Goal: Information Seeking & Learning: Learn about a topic

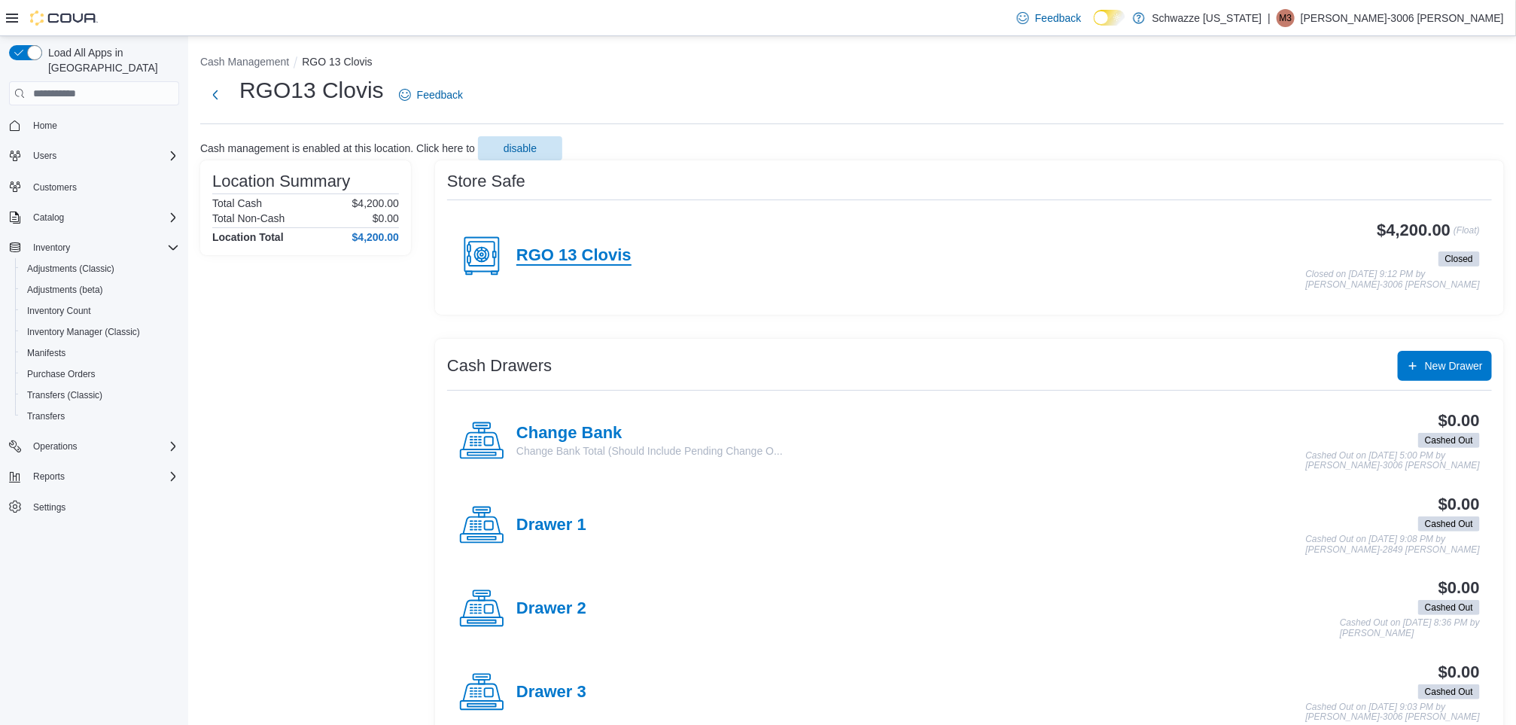
click at [565, 247] on h4 "RGO 13 Clovis" at bounding box center [573, 256] width 115 height 20
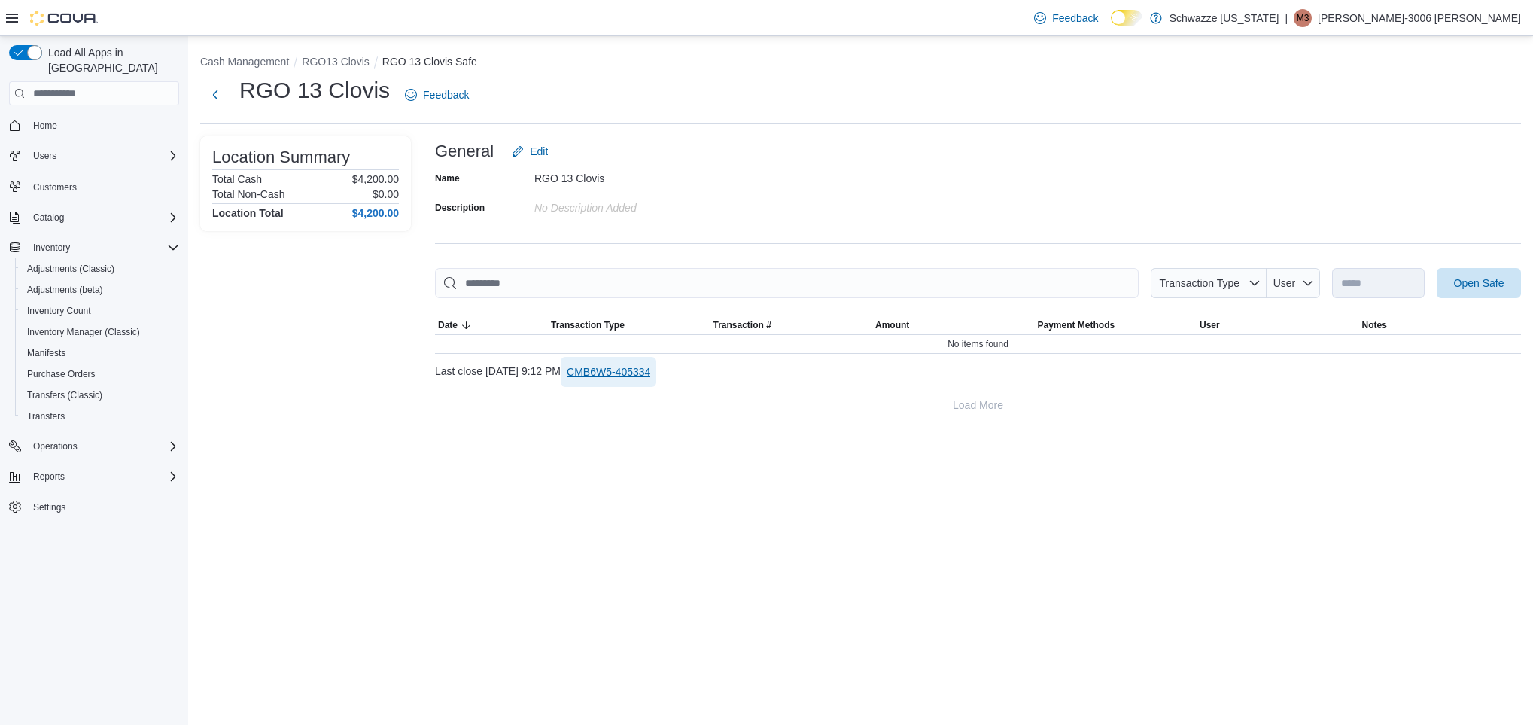
click at [639, 379] on span "CMB6W5-405334" at bounding box center [609, 371] width 84 height 15
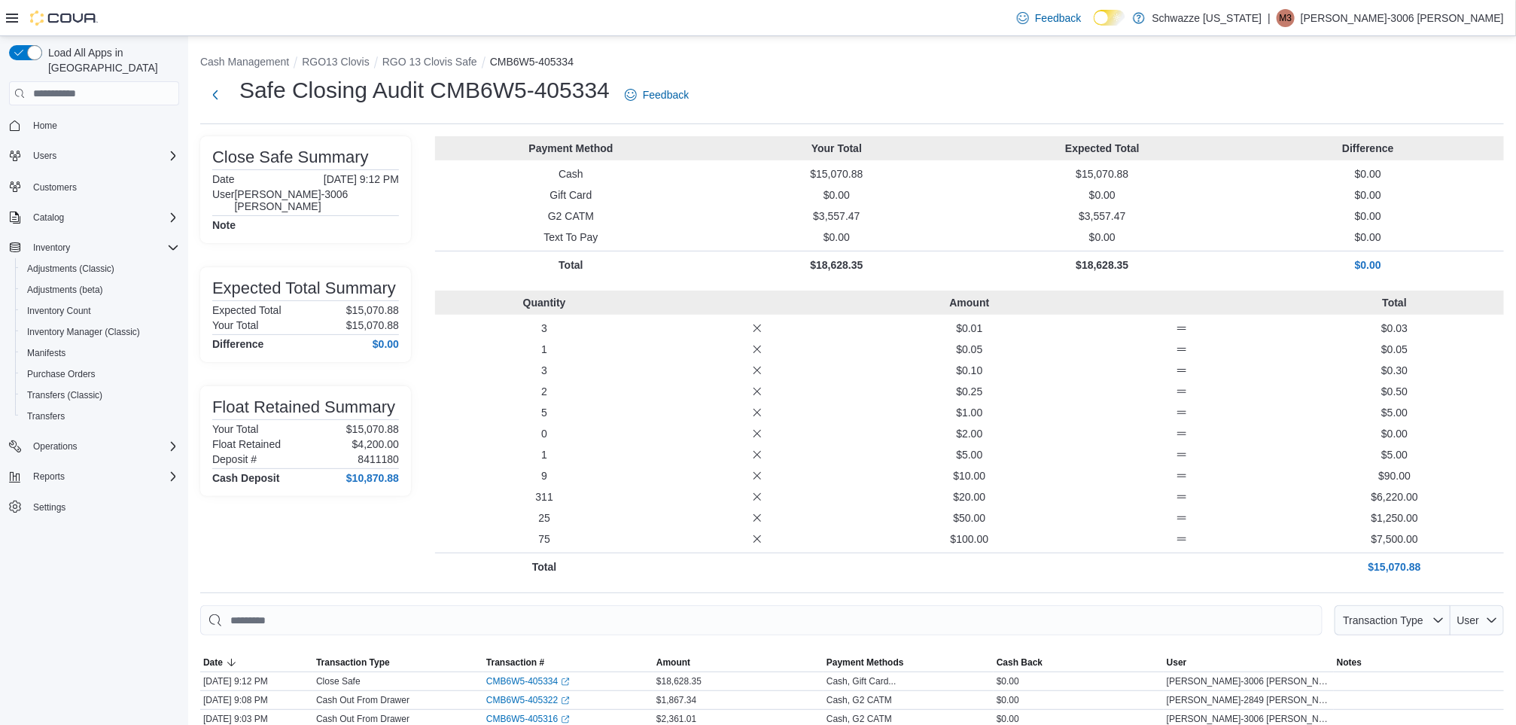
click at [342, 68] on li "RGO13 Clovis" at bounding box center [342, 61] width 80 height 15
click at [336, 63] on button "RGO13 Clovis" at bounding box center [335, 62] width 67 height 12
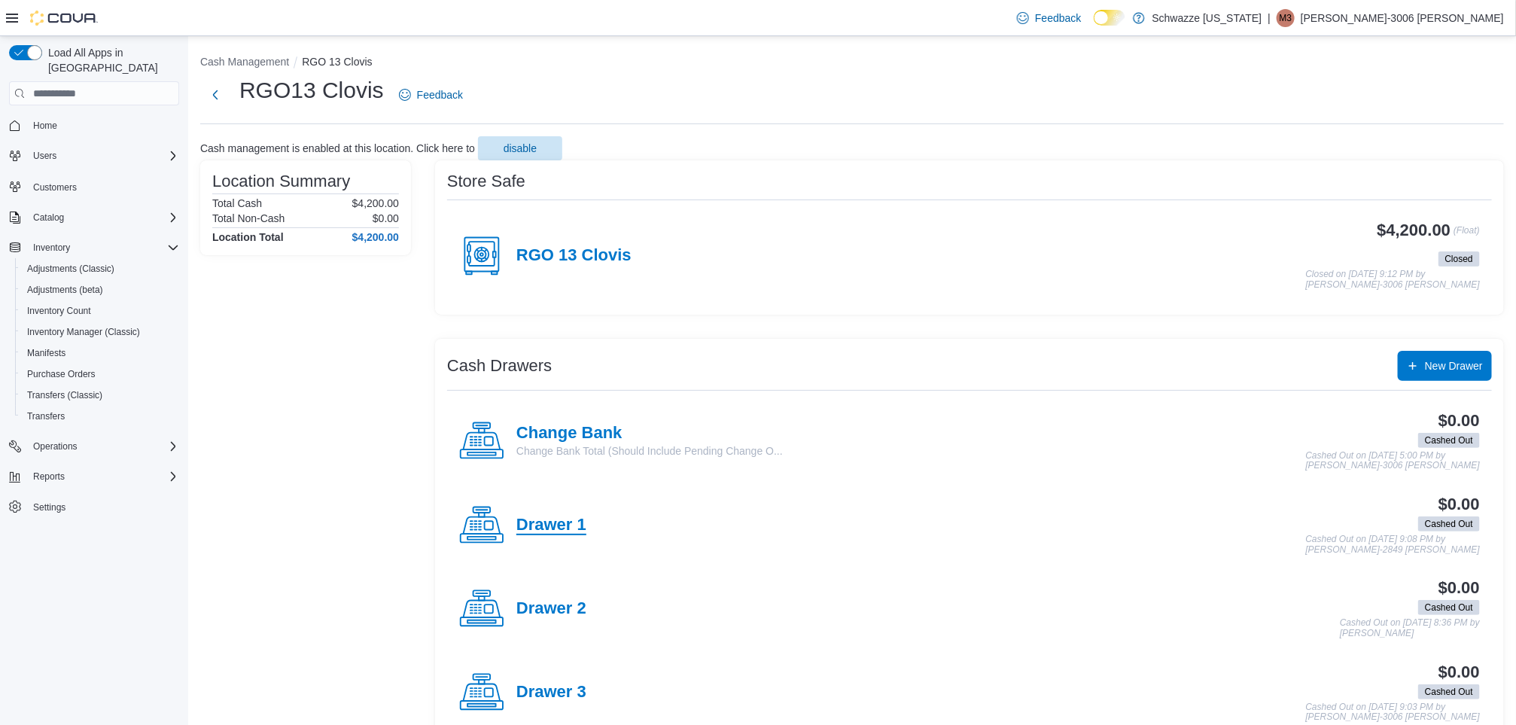
click at [572, 520] on h4 "Drawer 1" at bounding box center [551, 526] width 70 height 20
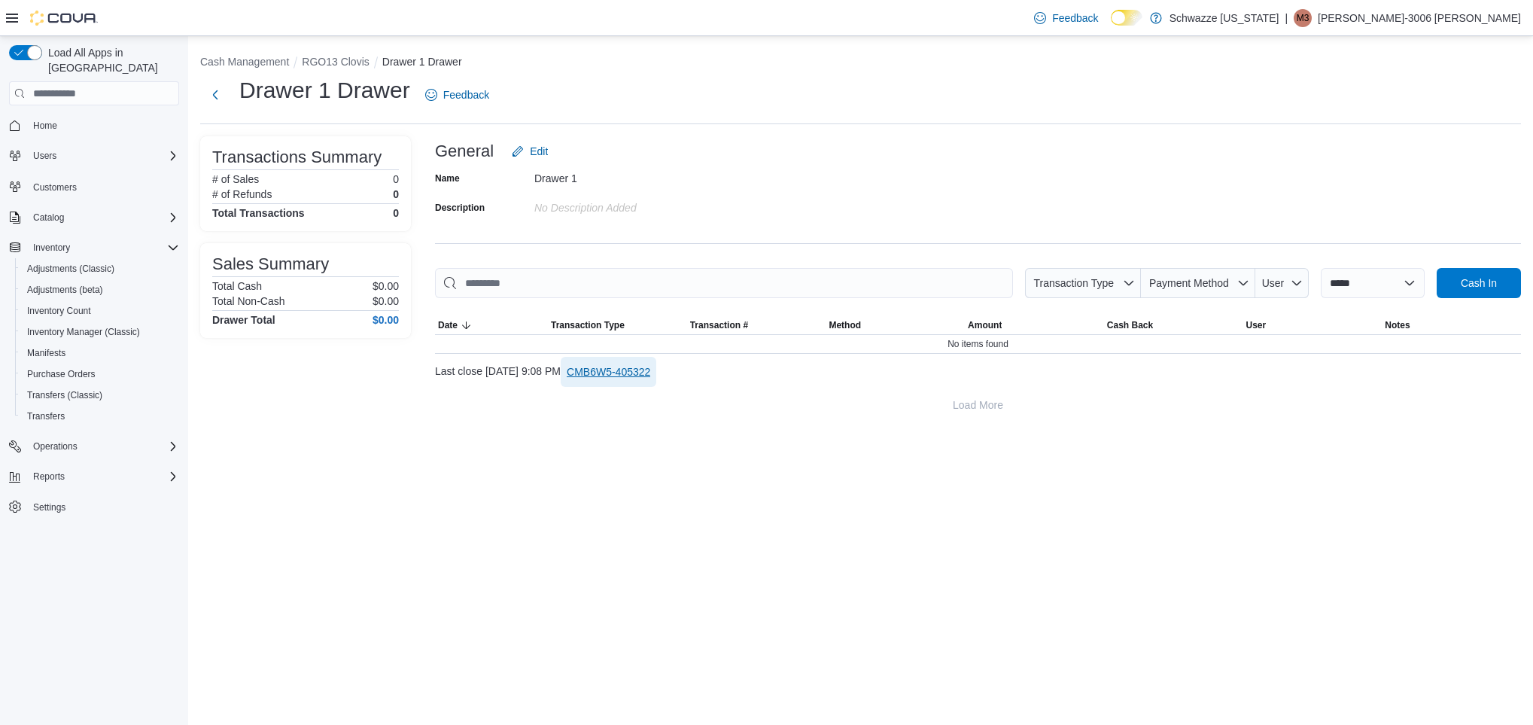
click at [633, 366] on span "CMB6W5-405322" at bounding box center [609, 371] width 84 height 15
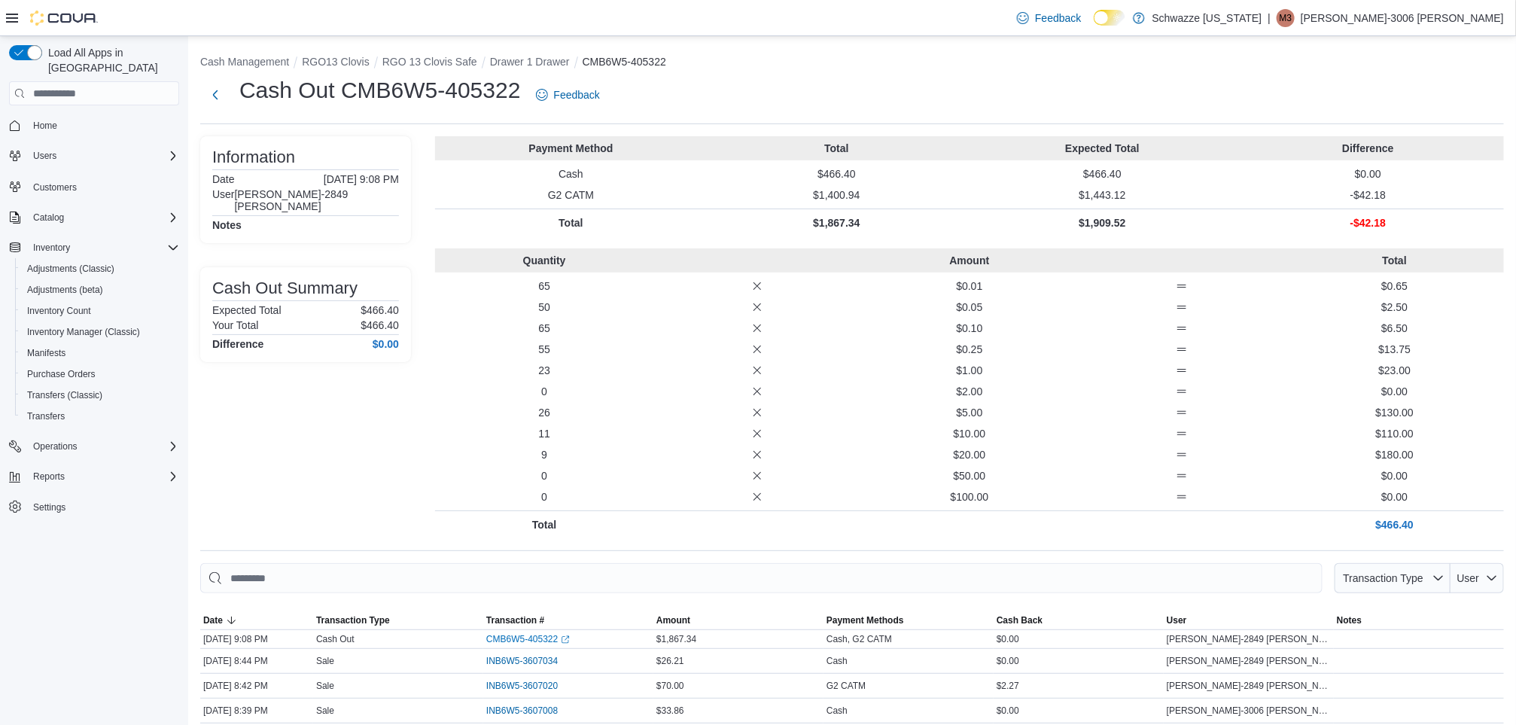
click at [319, 62] on button "RGO13 Clovis" at bounding box center [335, 62] width 67 height 12
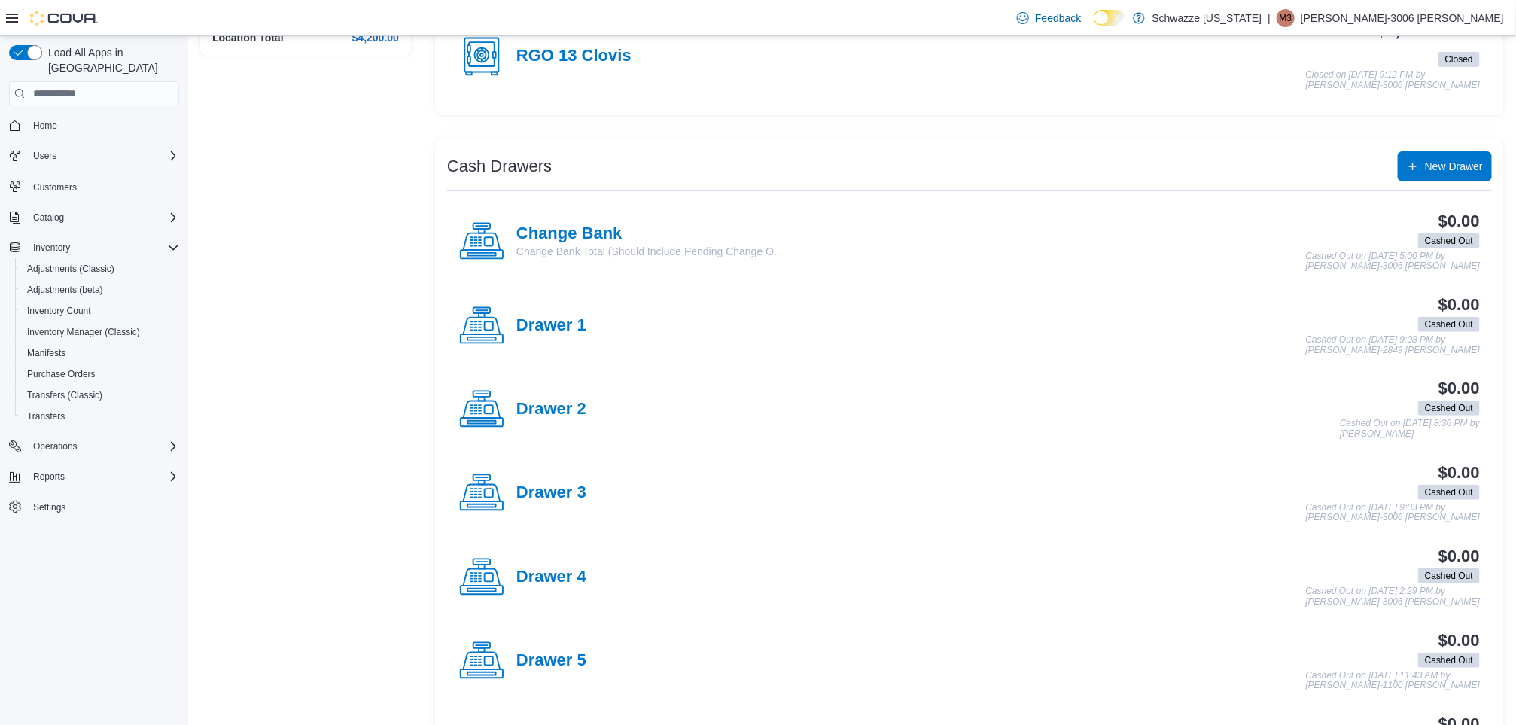
scroll to position [224, 0]
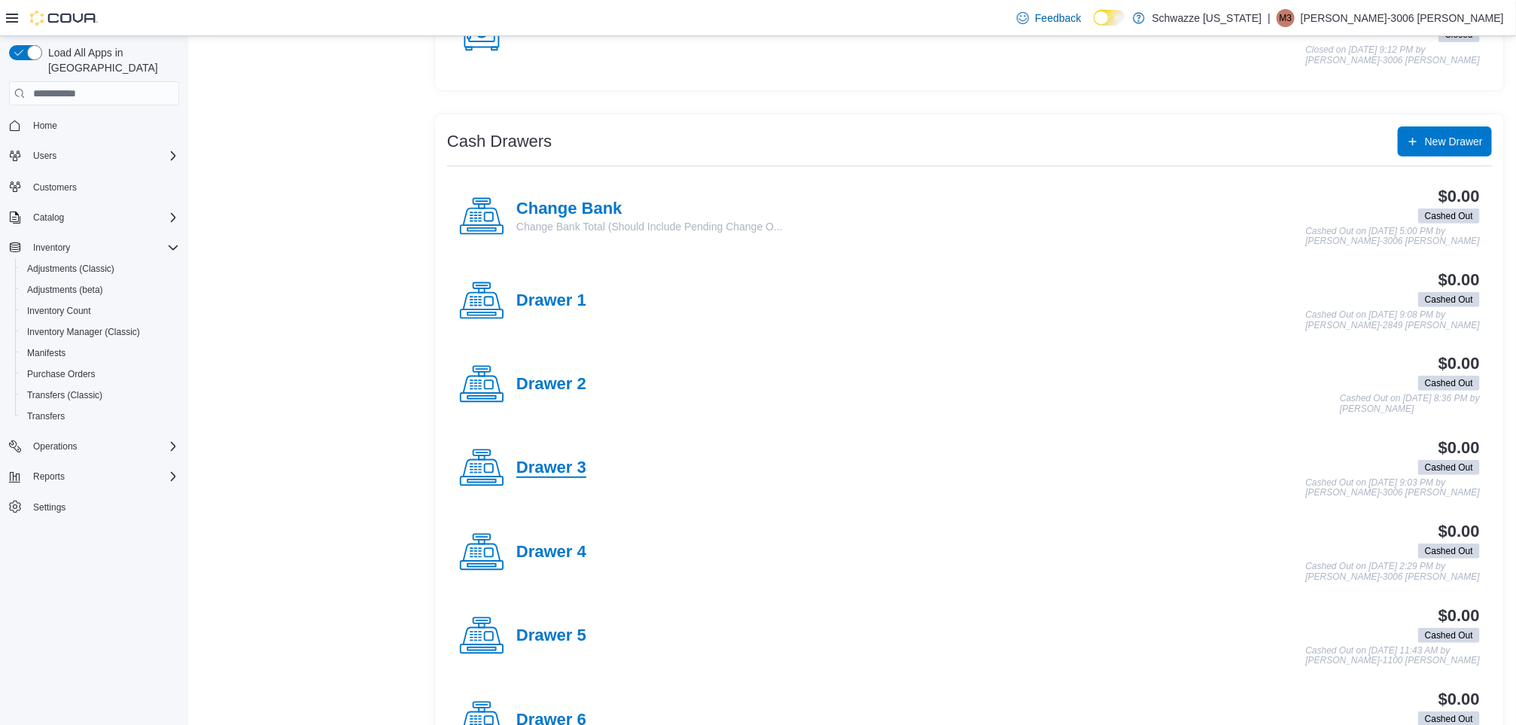
click at [581, 473] on h4 "Drawer 3" at bounding box center [551, 468] width 70 height 20
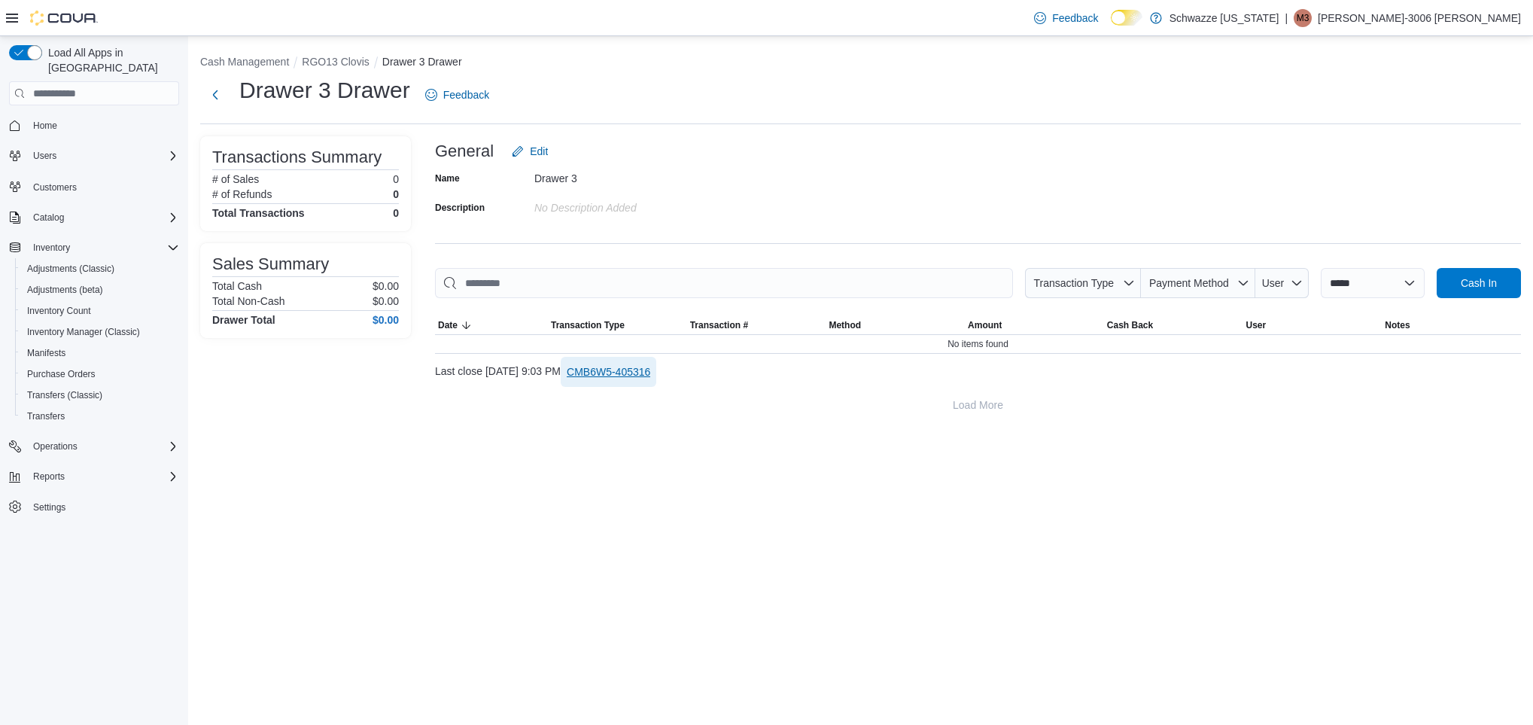
click at [650, 379] on span "CMB6W5-405316" at bounding box center [609, 371] width 84 height 15
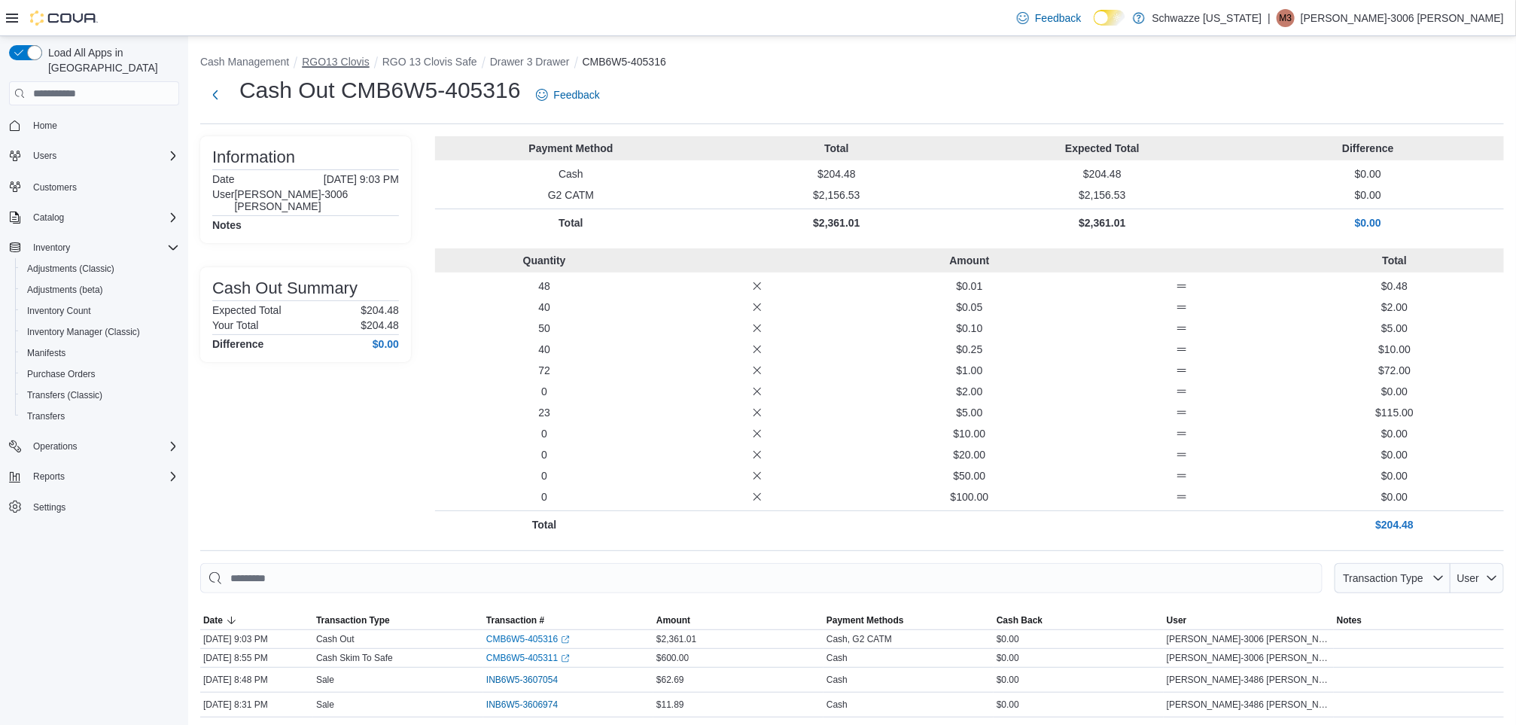
click at [355, 65] on button "RGO13 Clovis" at bounding box center [335, 62] width 67 height 12
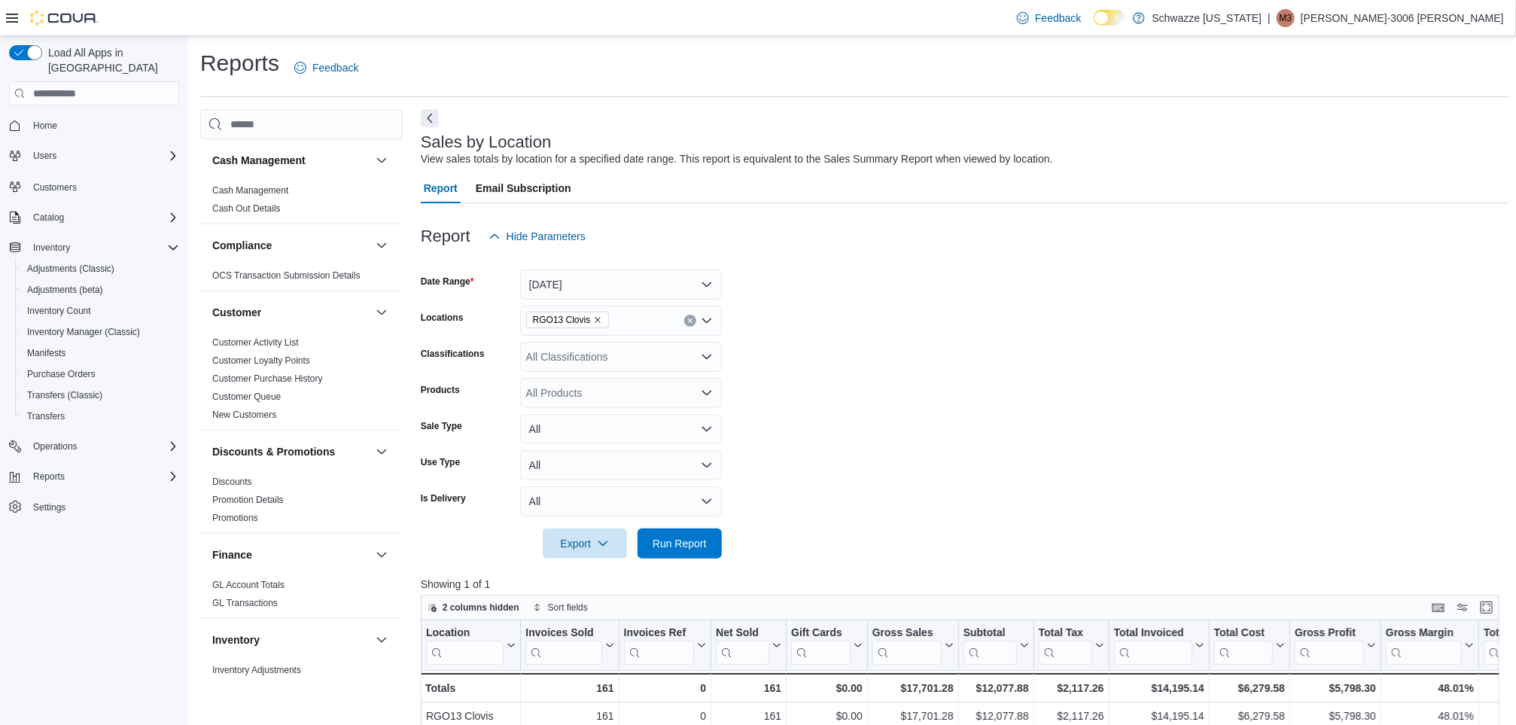
click at [43, 120] on button "Home" at bounding box center [94, 125] width 182 height 22
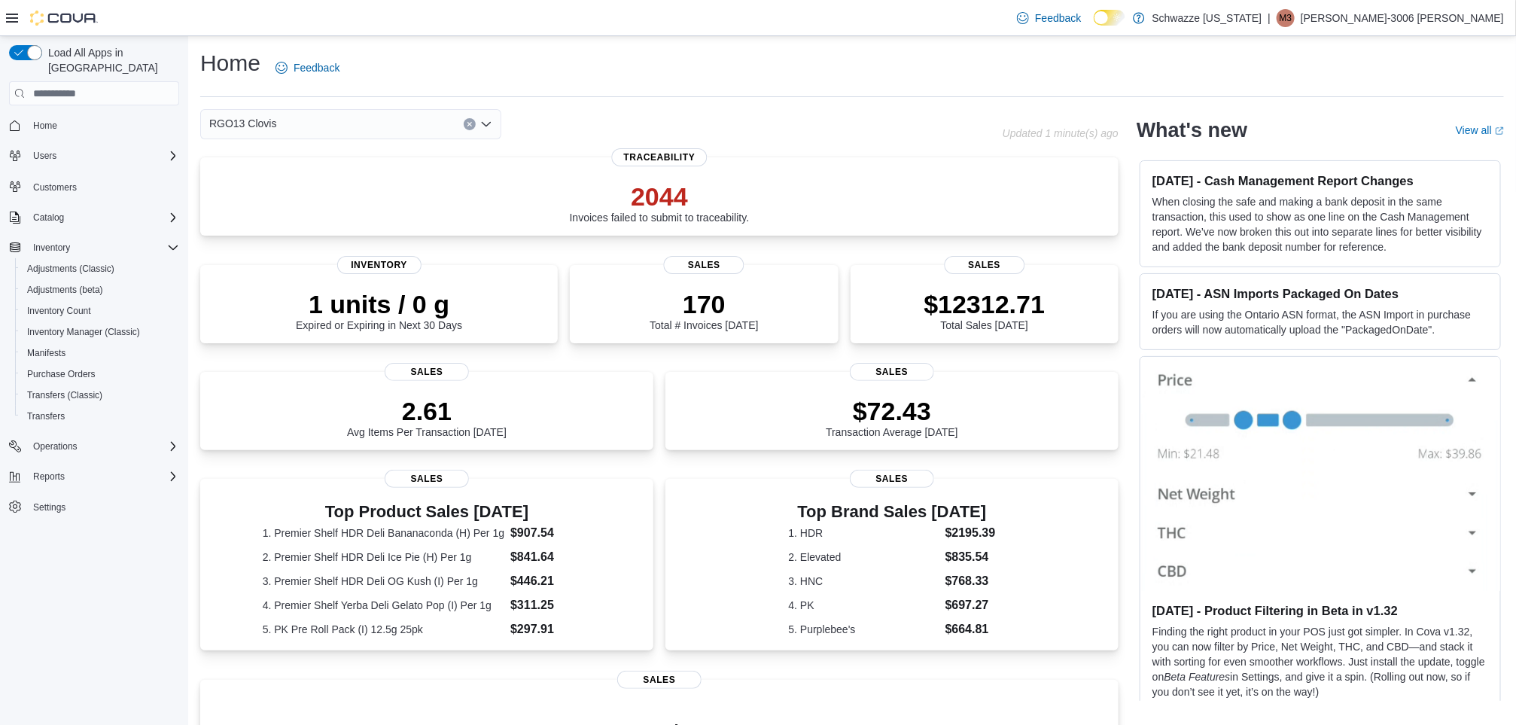
click at [467, 120] on button "Clear input" at bounding box center [470, 124] width 12 height 12
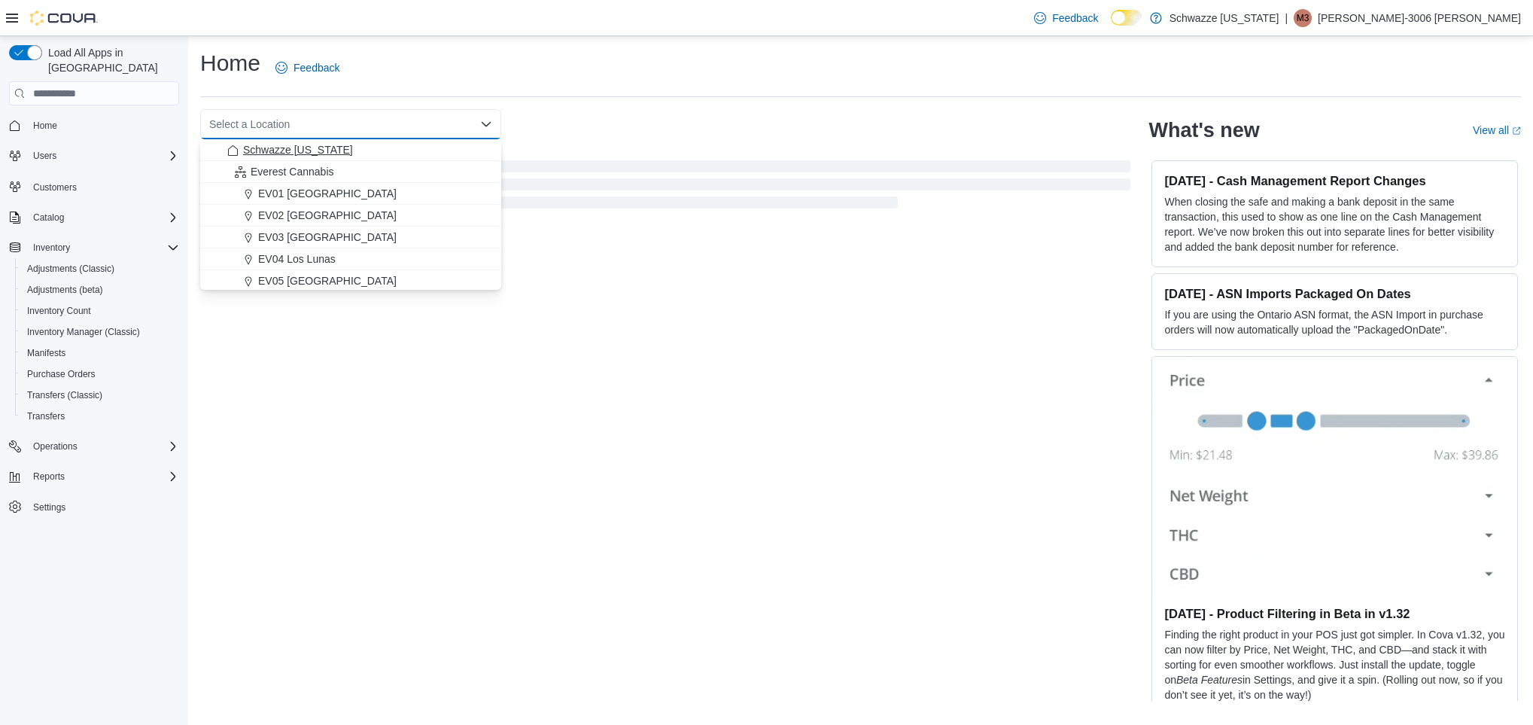
click at [414, 147] on div "Schwazze [US_STATE]" at bounding box center [359, 149] width 265 height 15
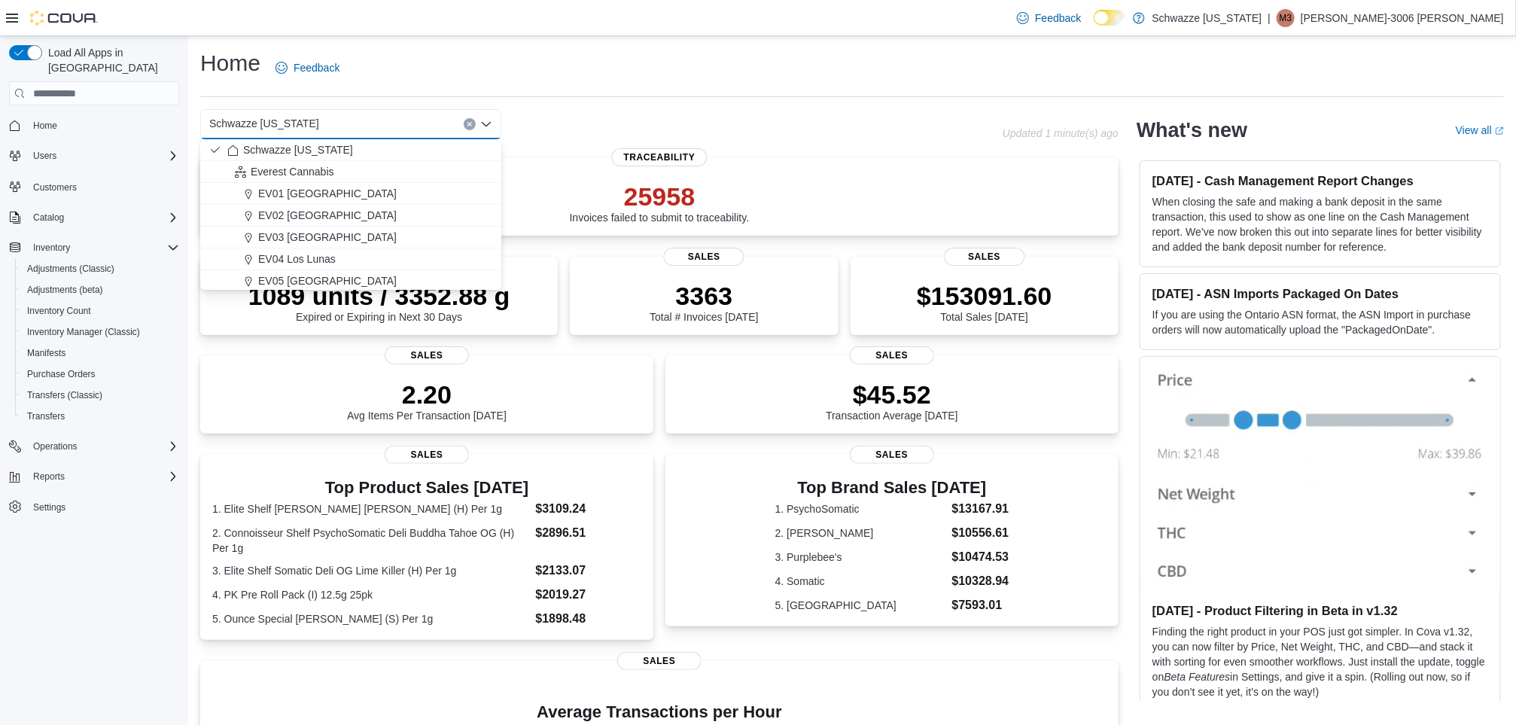
click at [676, 95] on div "Home Feedback" at bounding box center [852, 72] width 1304 height 49
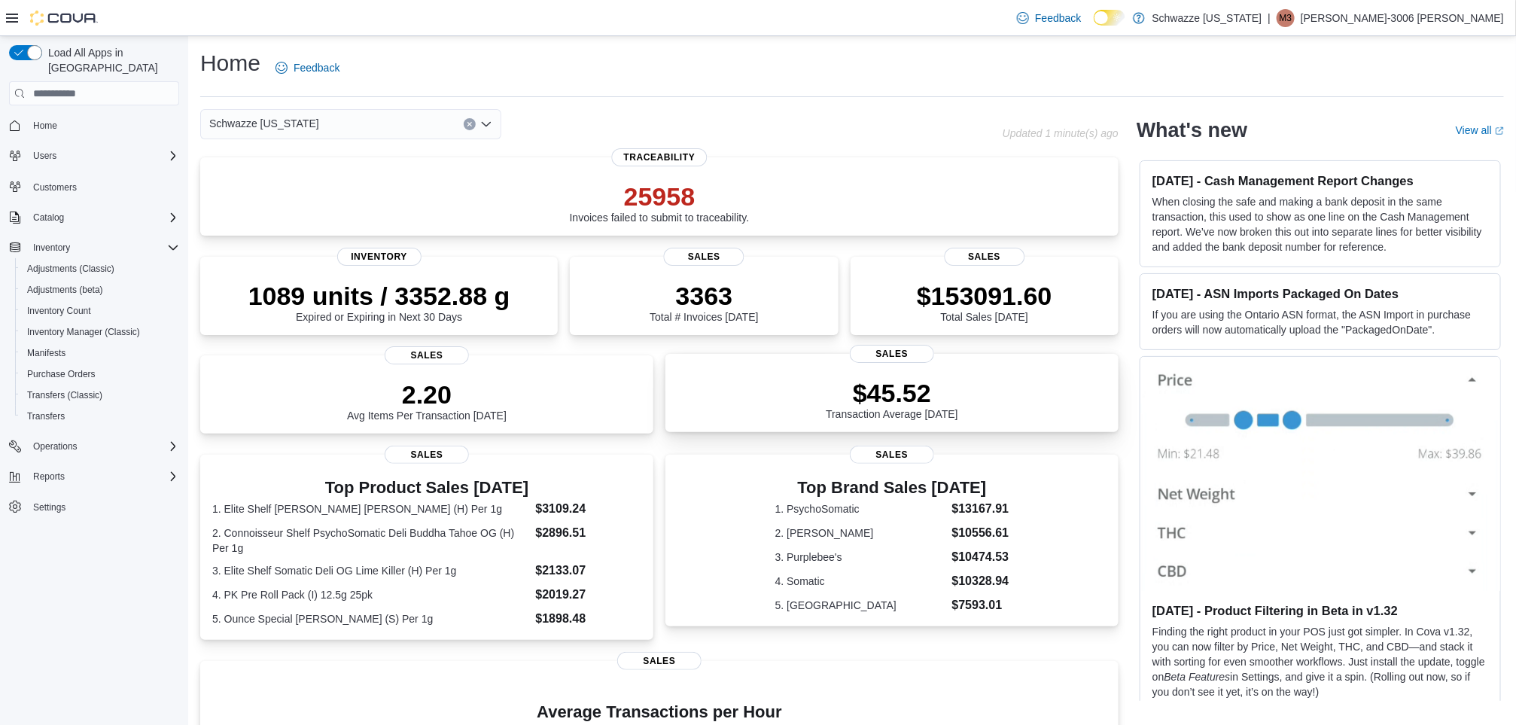
click at [847, 406] on div "$45.52 Transaction Average [DATE]" at bounding box center [892, 399] width 132 height 42
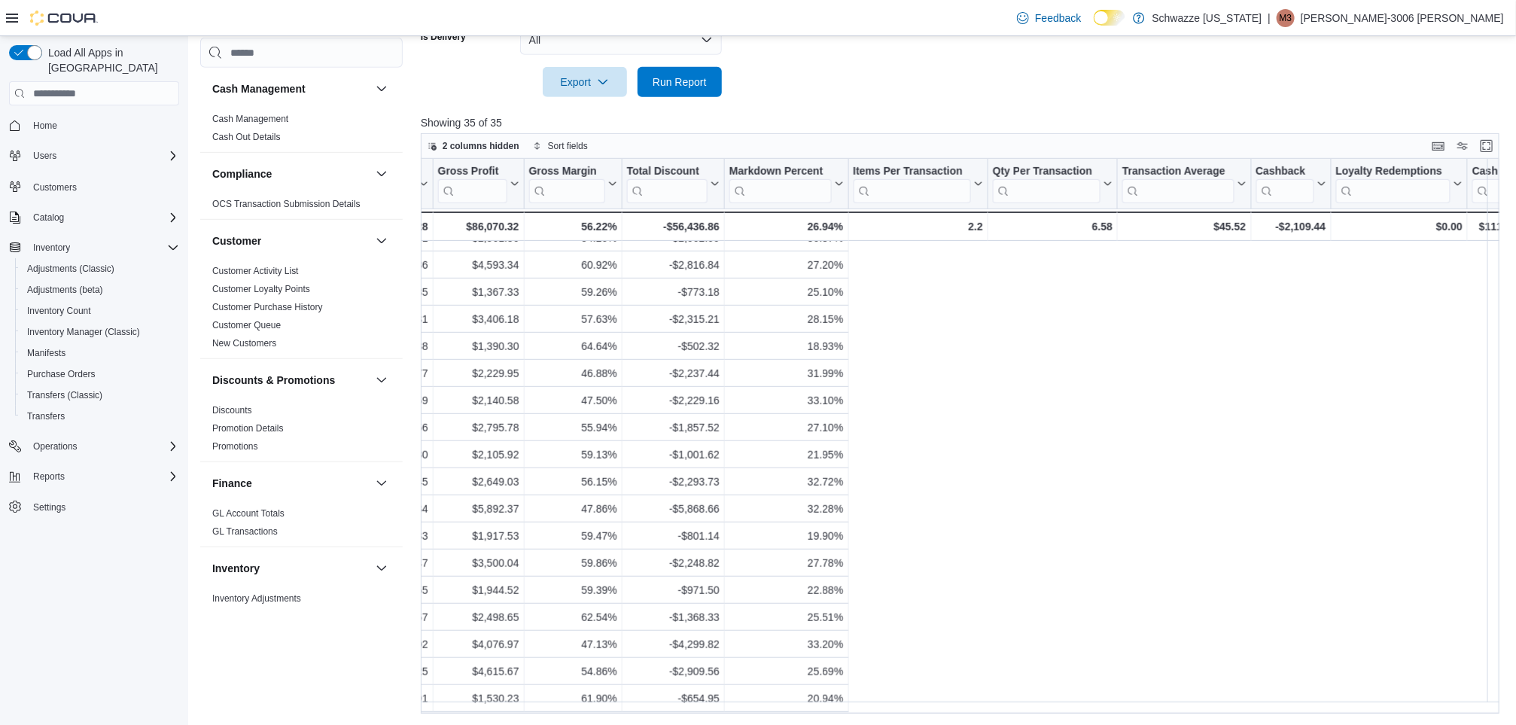
scroll to position [488, 0]
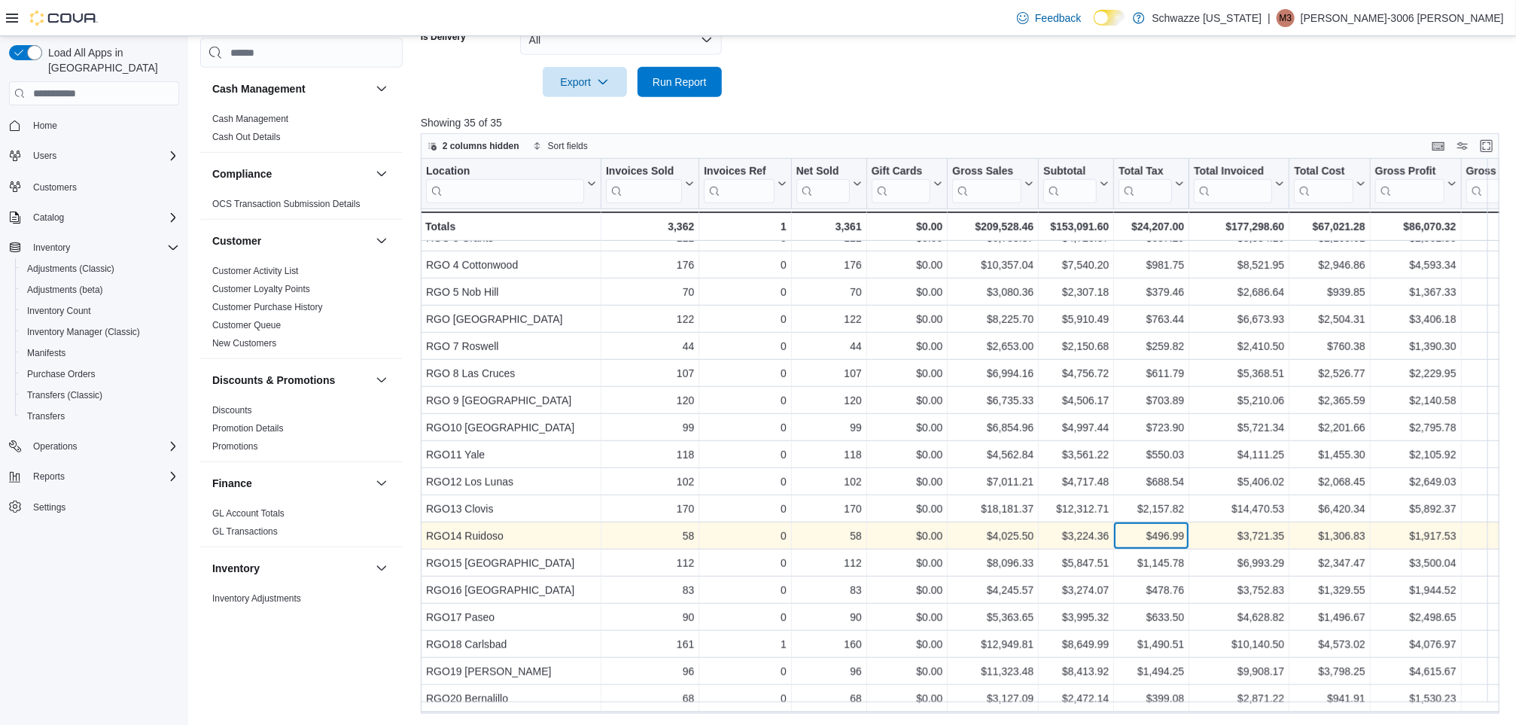
click at [1174, 527] on div "$496.99" at bounding box center [1150, 536] width 65 height 18
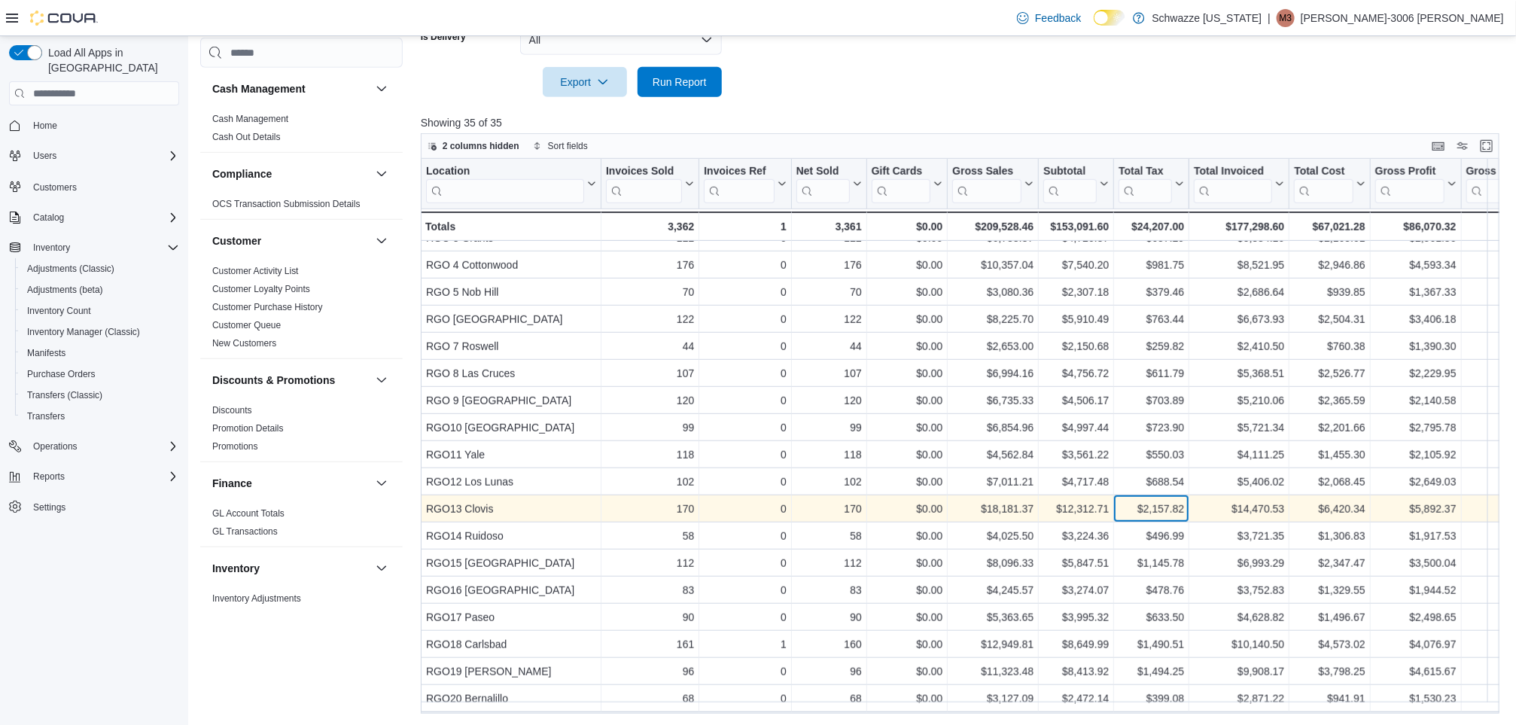
click at [1166, 500] on div "$2,157.82" at bounding box center [1150, 509] width 65 height 18
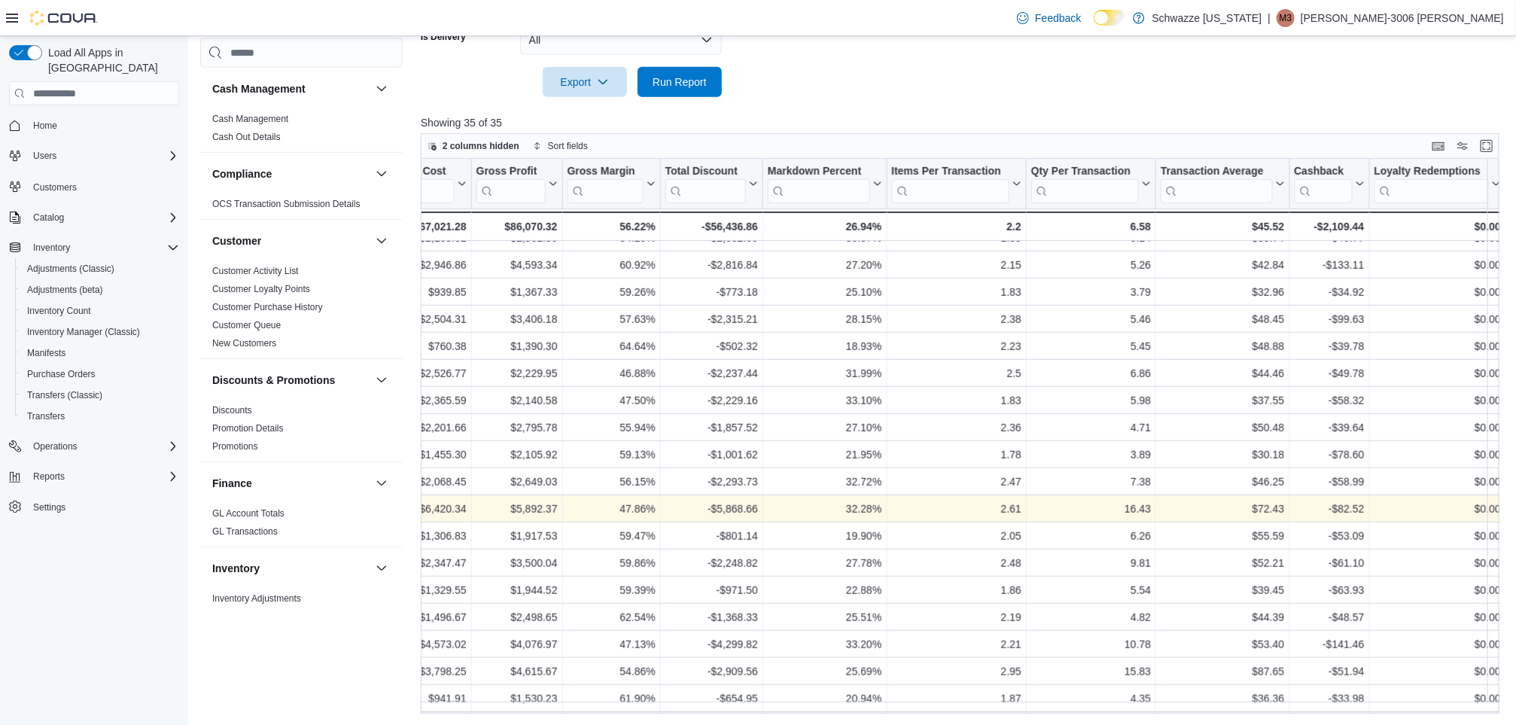
scroll to position [488, 908]
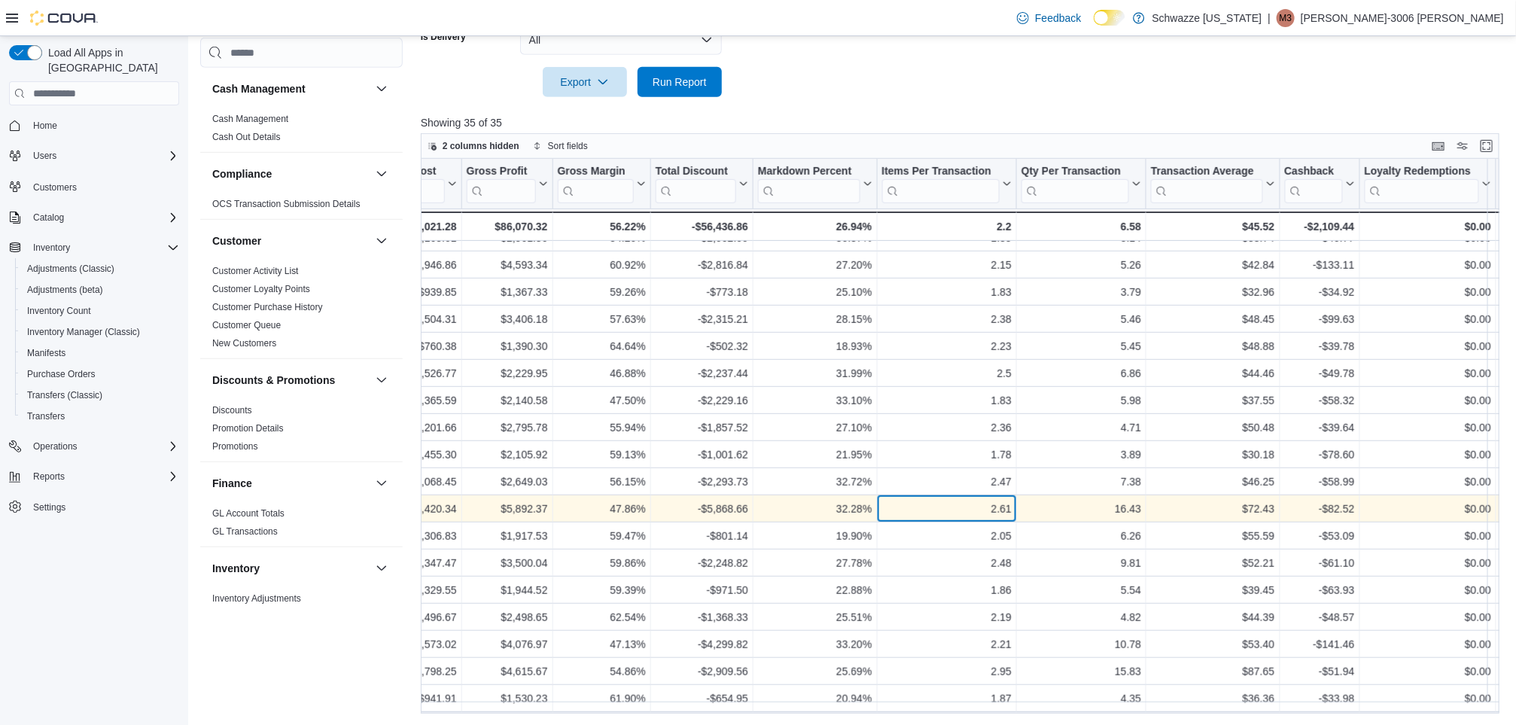
click at [895, 500] on div "2.61" at bounding box center [946, 509] width 130 height 18
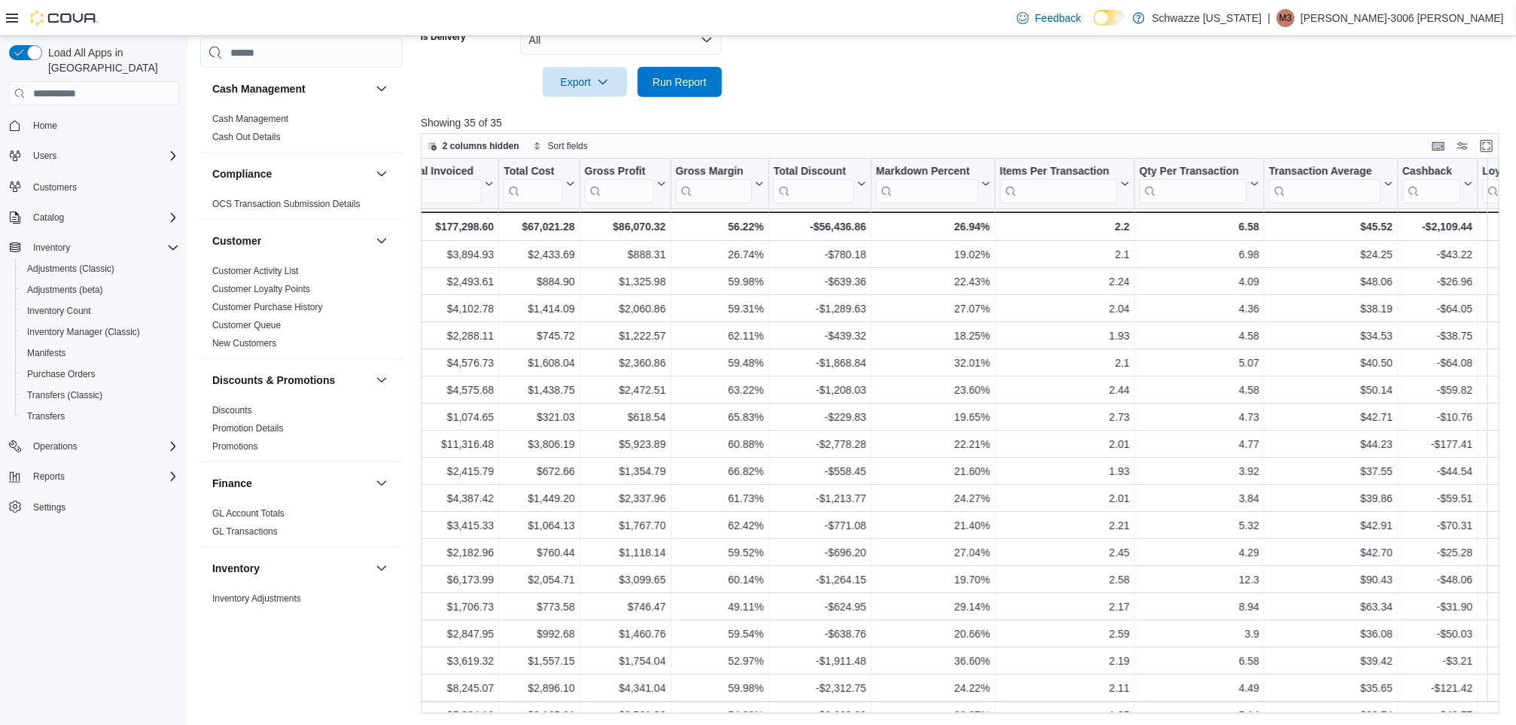
scroll to position [65, 790]
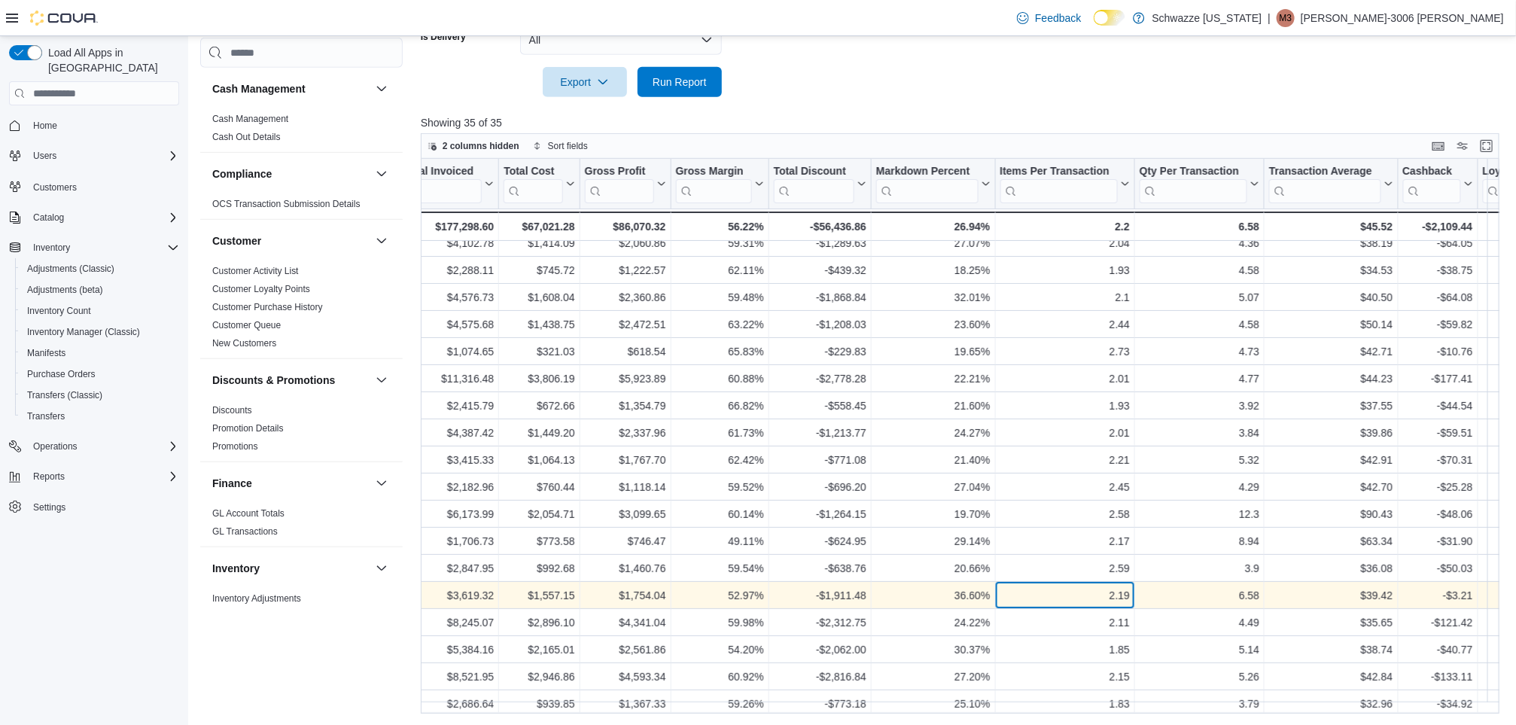
click at [1055, 590] on div "2.19" at bounding box center [1065, 595] width 130 height 18
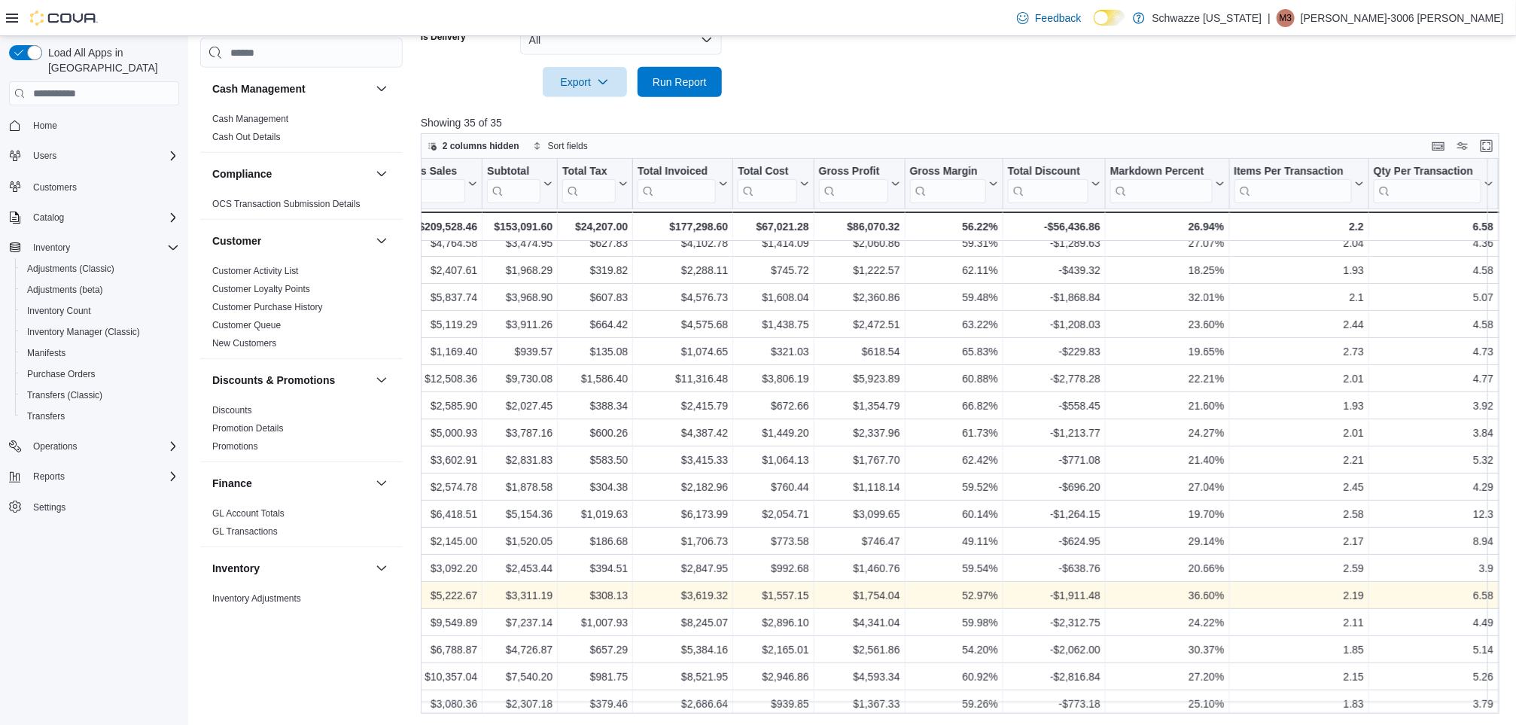
scroll to position [65, 560]
click at [1296, 597] on div "2.19" at bounding box center [1295, 595] width 130 height 18
click at [1185, 596] on div "36.60%" at bounding box center [1163, 595] width 114 height 18
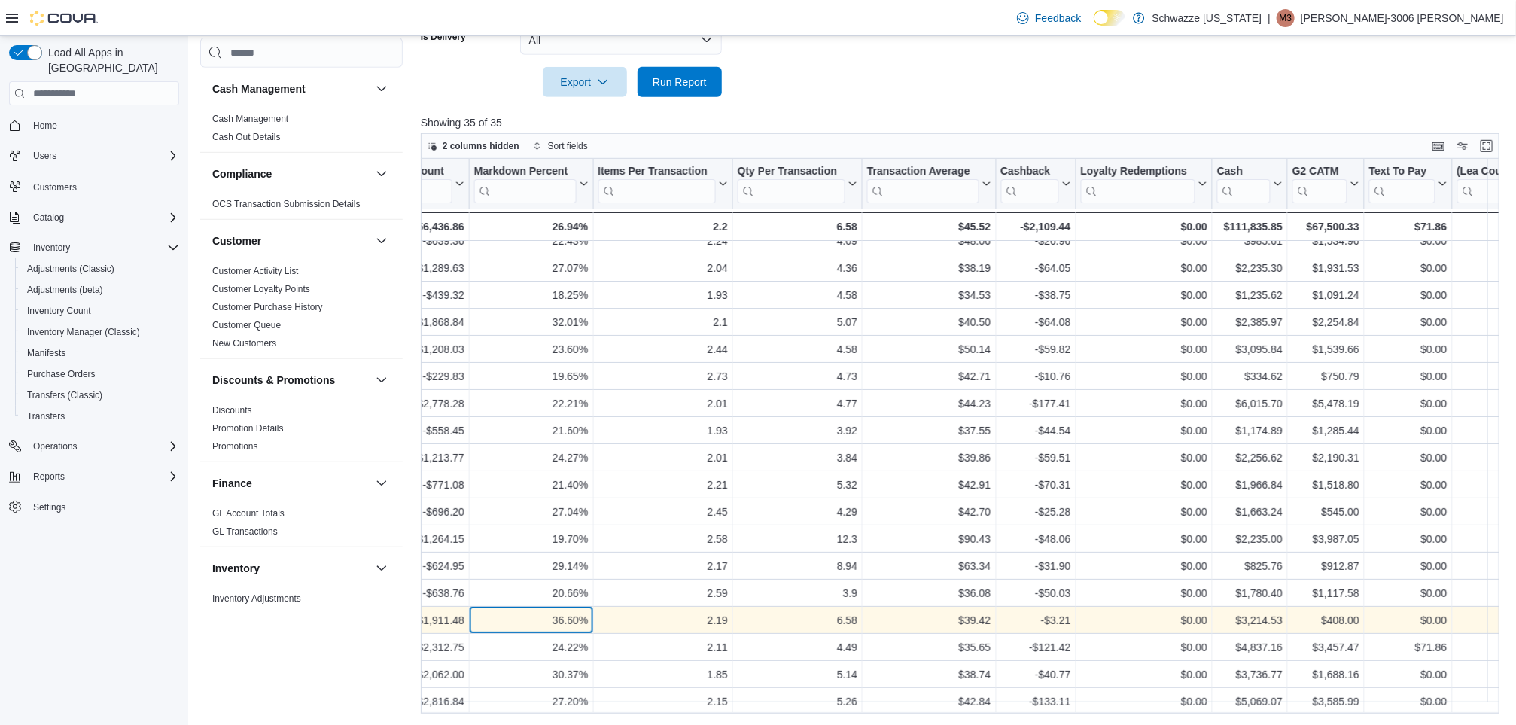
scroll to position [0, 1192]
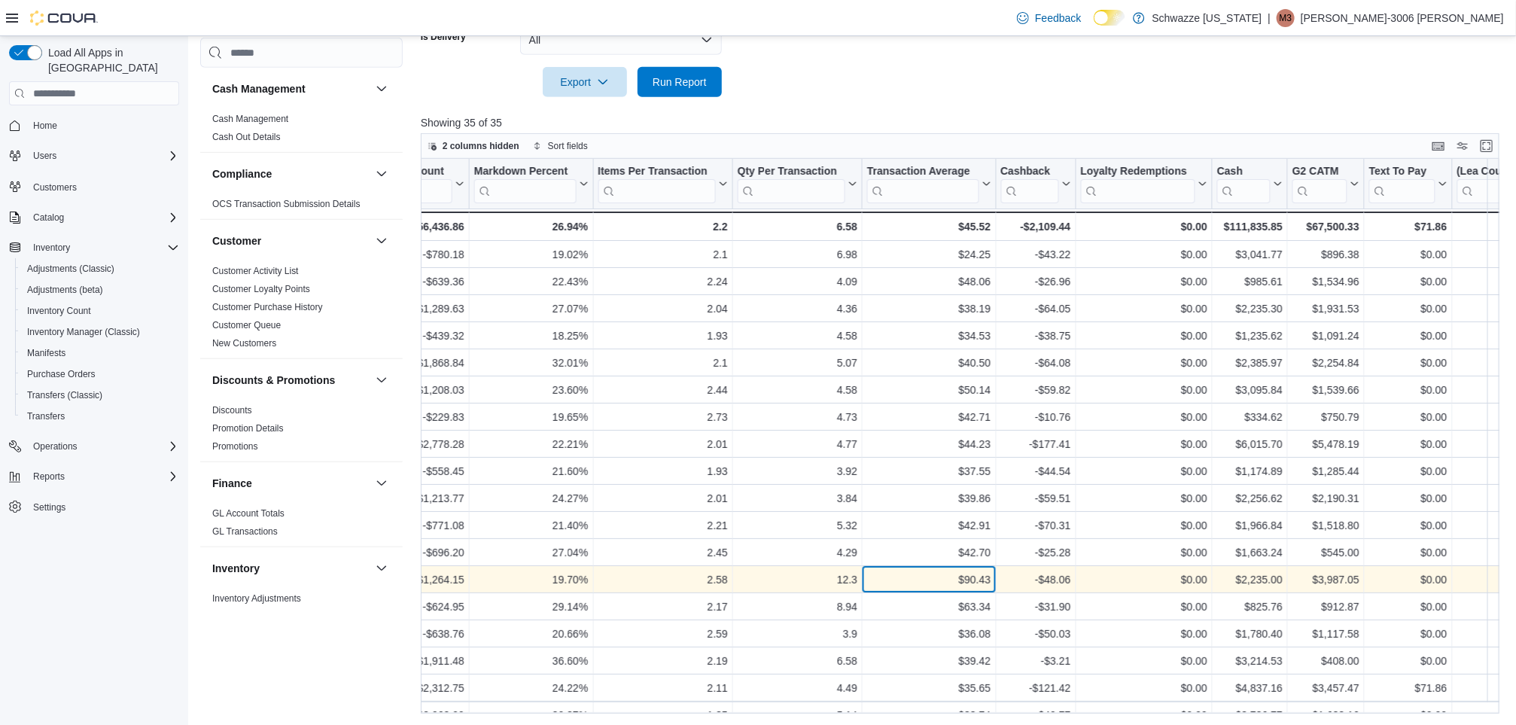
click at [931, 583] on div "$90.43" at bounding box center [928, 580] width 123 height 18
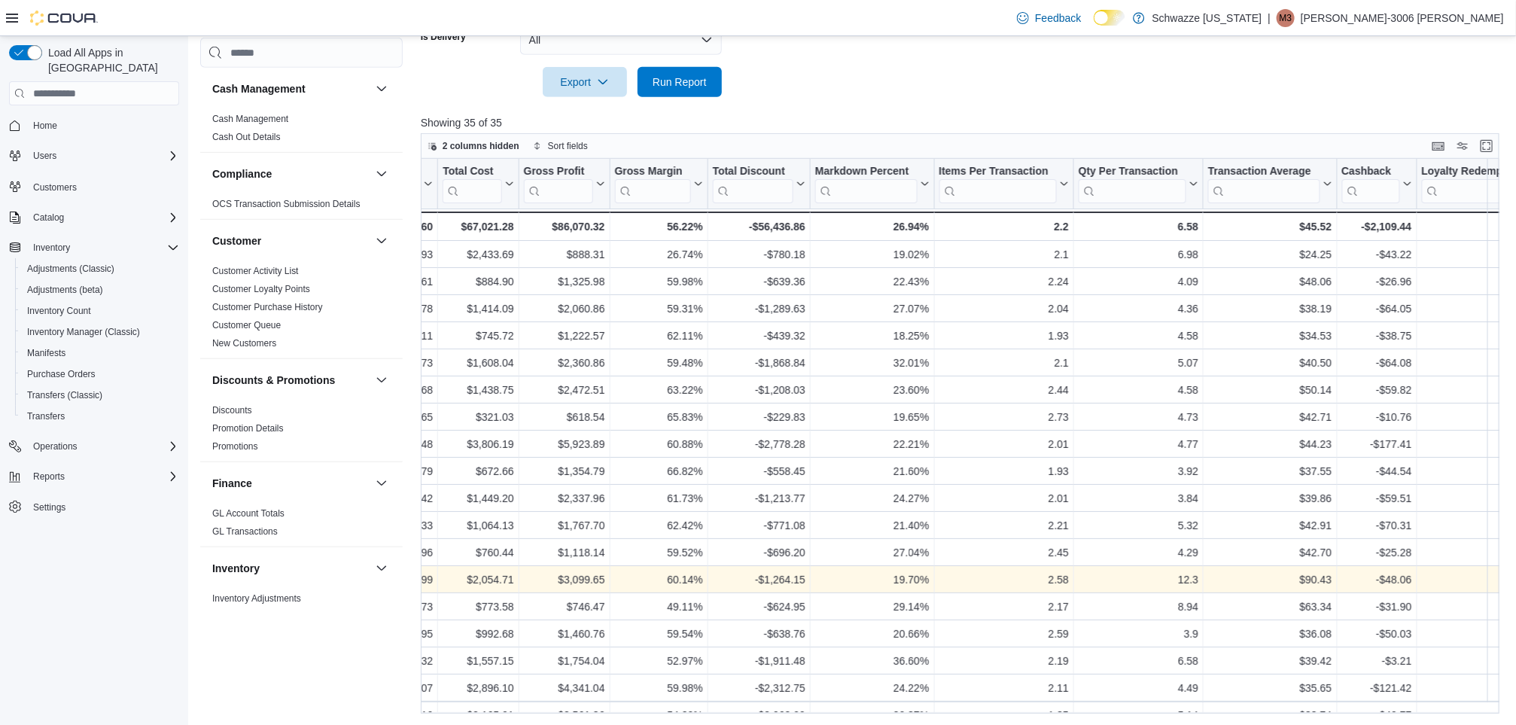
scroll to position [0, 823]
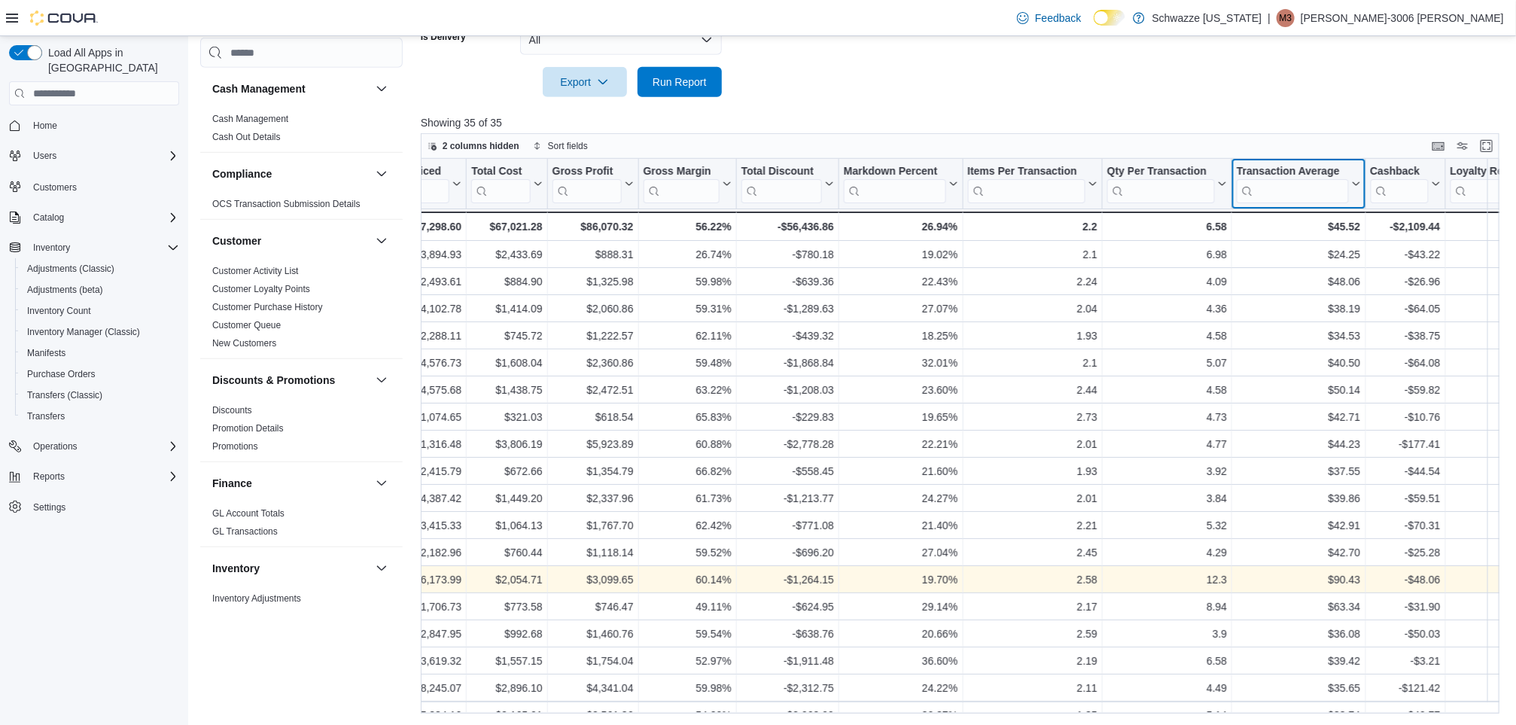
click at [1350, 177] on button "Transaction Average" at bounding box center [1298, 184] width 123 height 38
click at [1319, 257] on span "Sort High-Low" at bounding box center [1308, 260] width 57 height 12
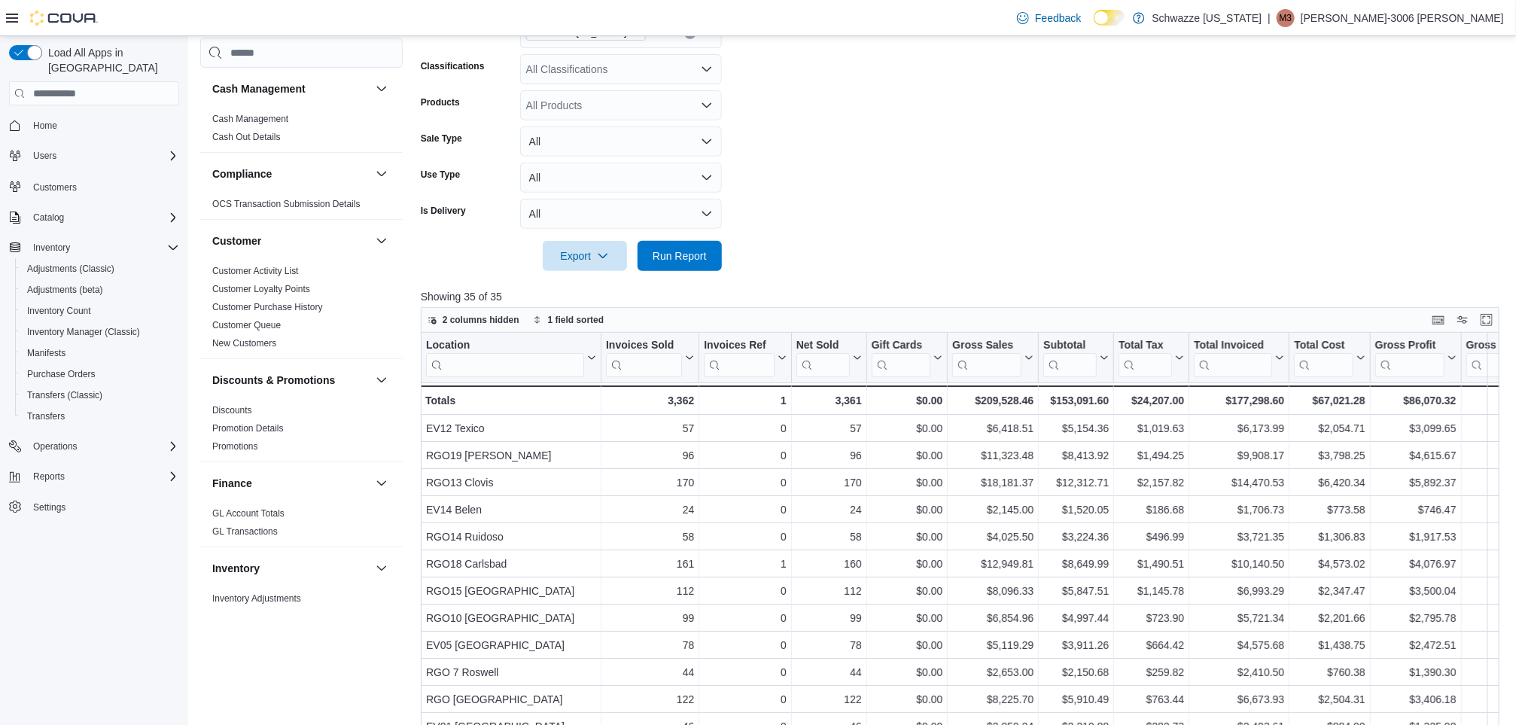
scroll to position [289, 0]
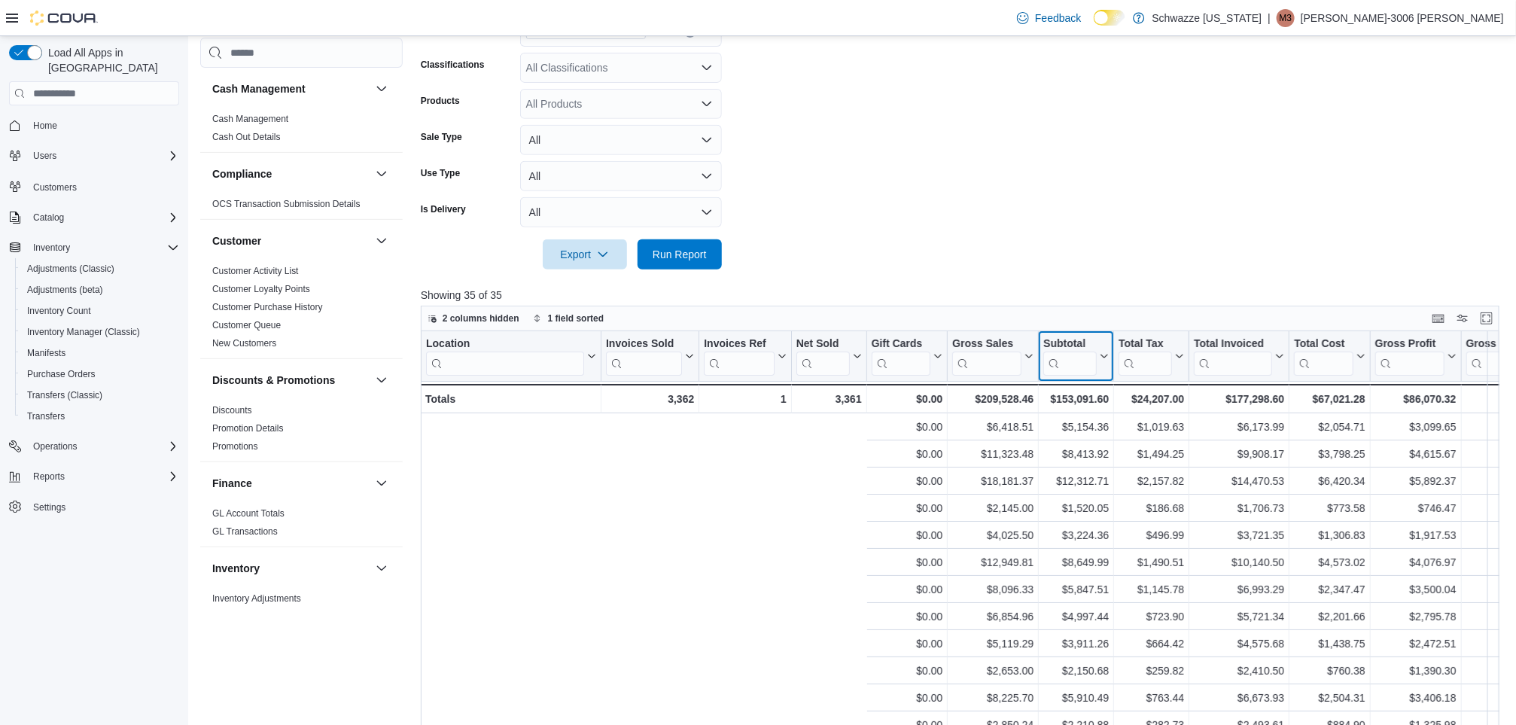
scroll to position [0, 617]
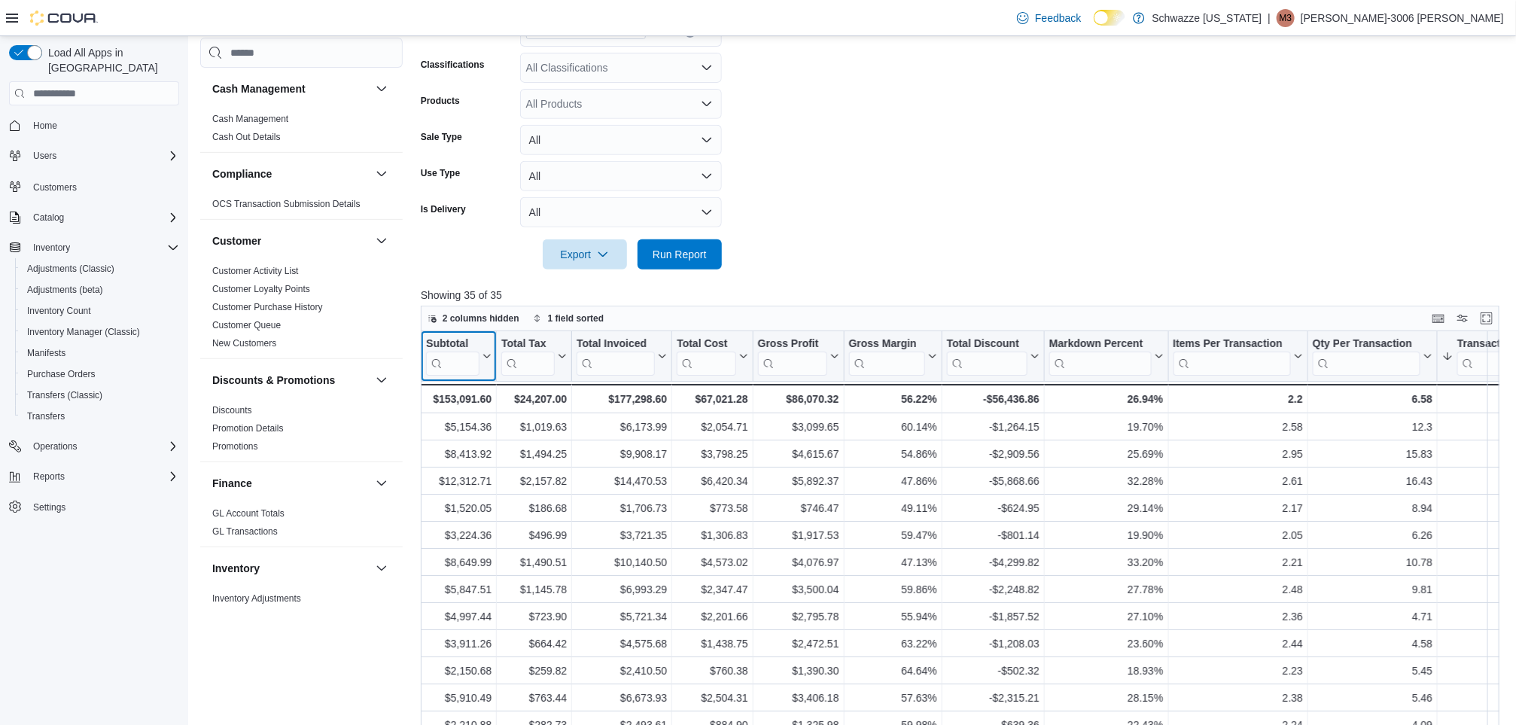
click at [485, 355] on icon at bounding box center [485, 355] width 12 height 9
click at [475, 434] on span "Sort High-Low" at bounding box center [468, 432] width 57 height 12
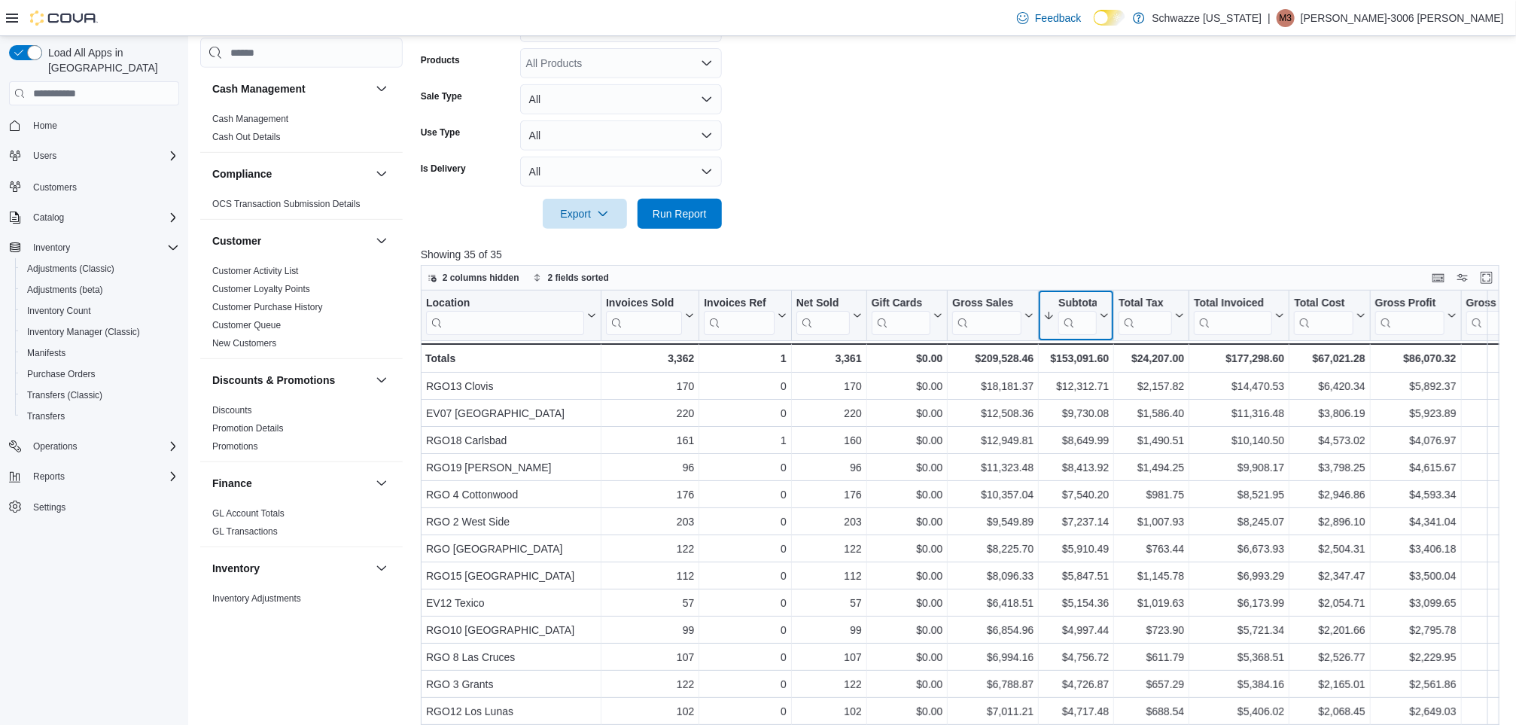
scroll to position [0, 0]
